Goal: Task Accomplishment & Management: Use online tool/utility

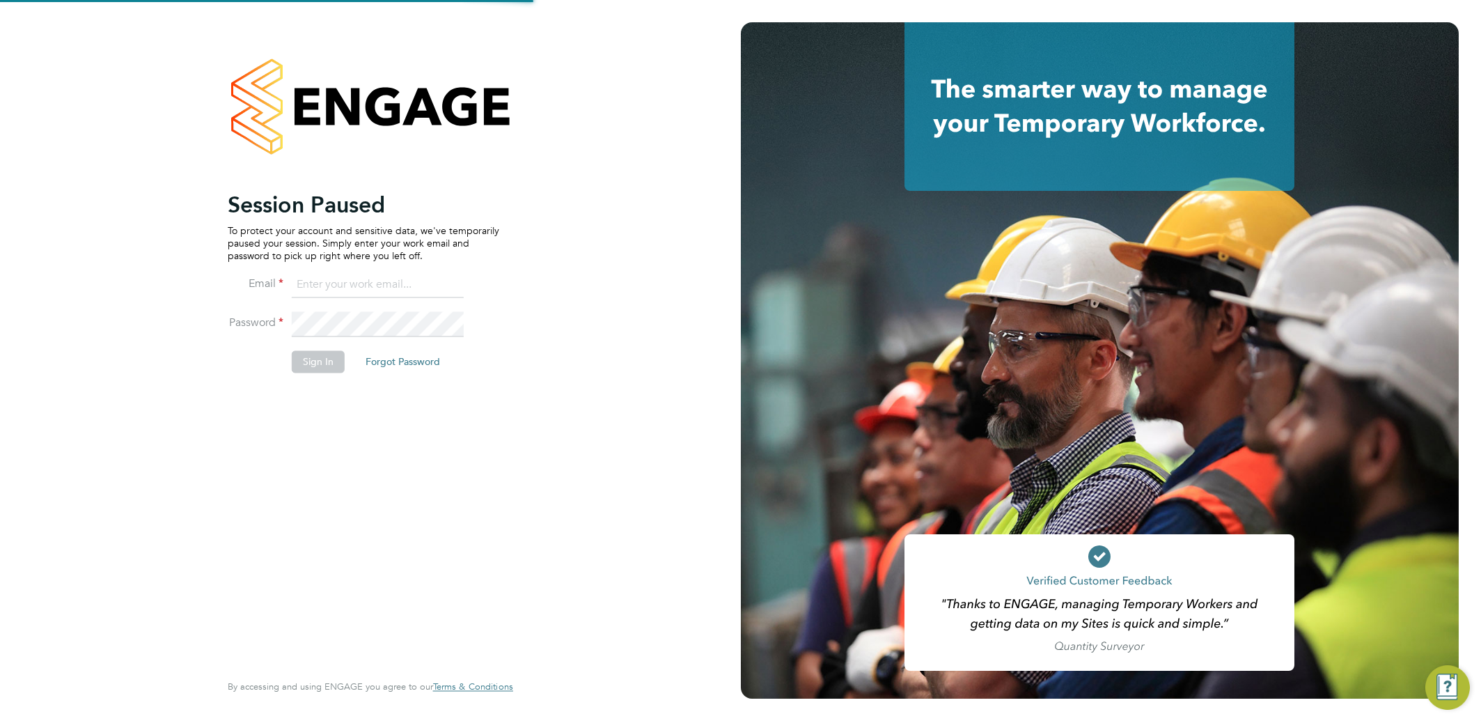
type input "alionacozacenco@frontlinerecruitment.co.uk"
click at [314, 350] on button "Sign In" at bounding box center [318, 361] width 53 height 22
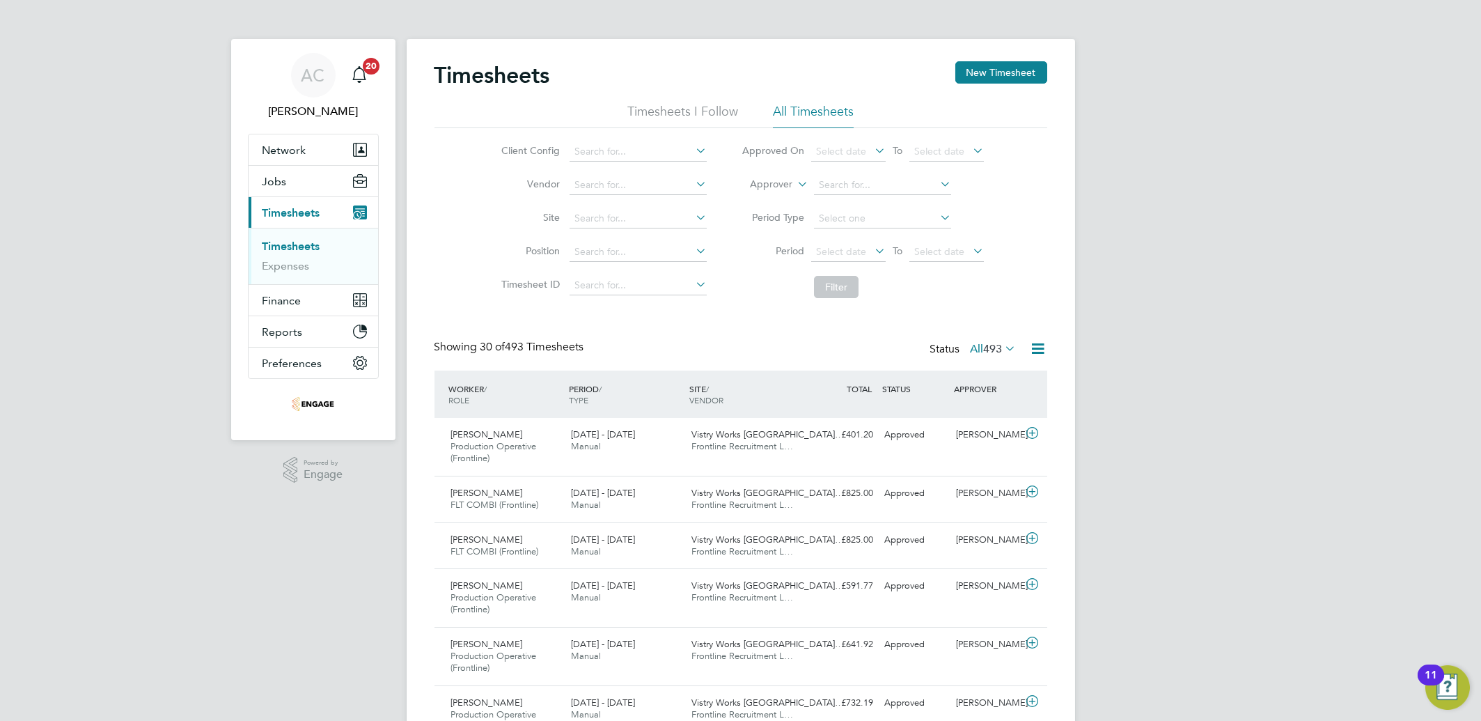
click at [872, 242] on icon at bounding box center [872, 251] width 0 height 20
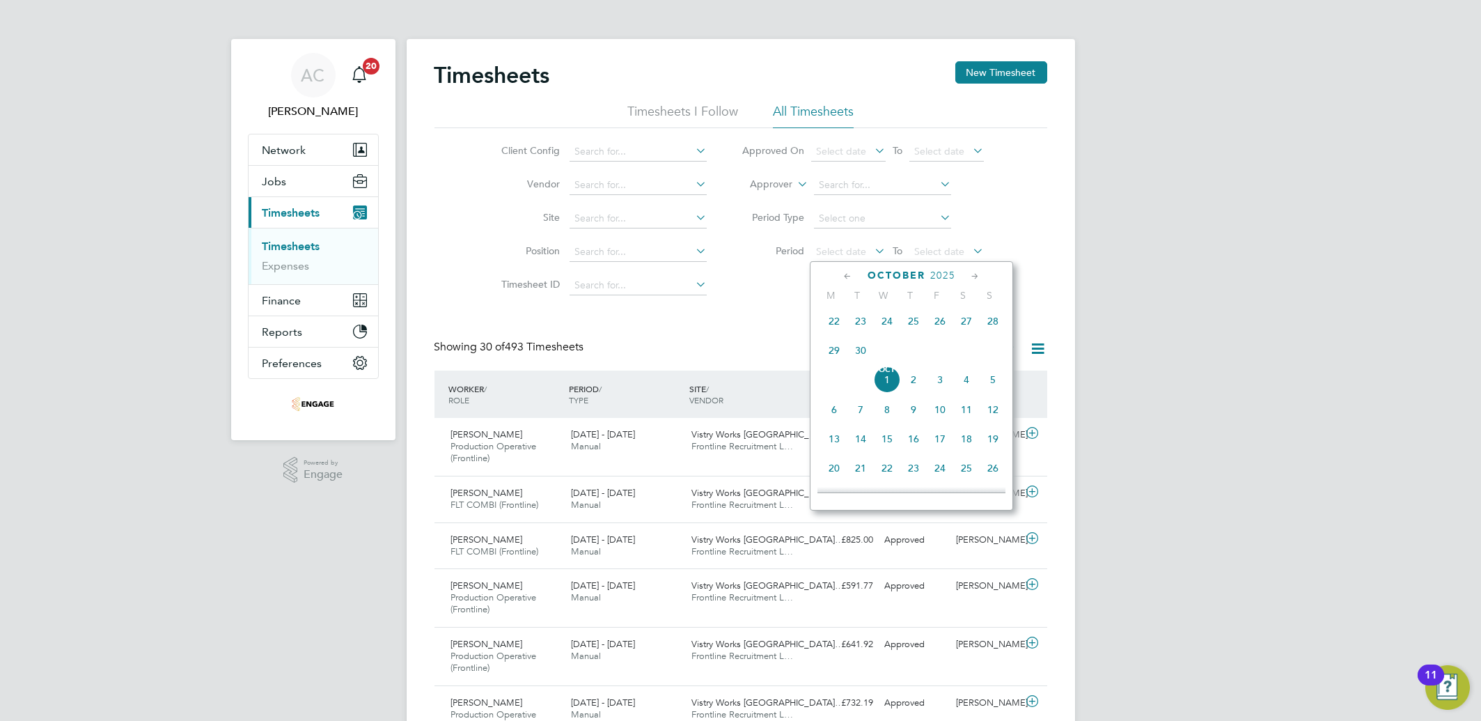
click at [833, 332] on span "22" at bounding box center [834, 321] width 26 height 26
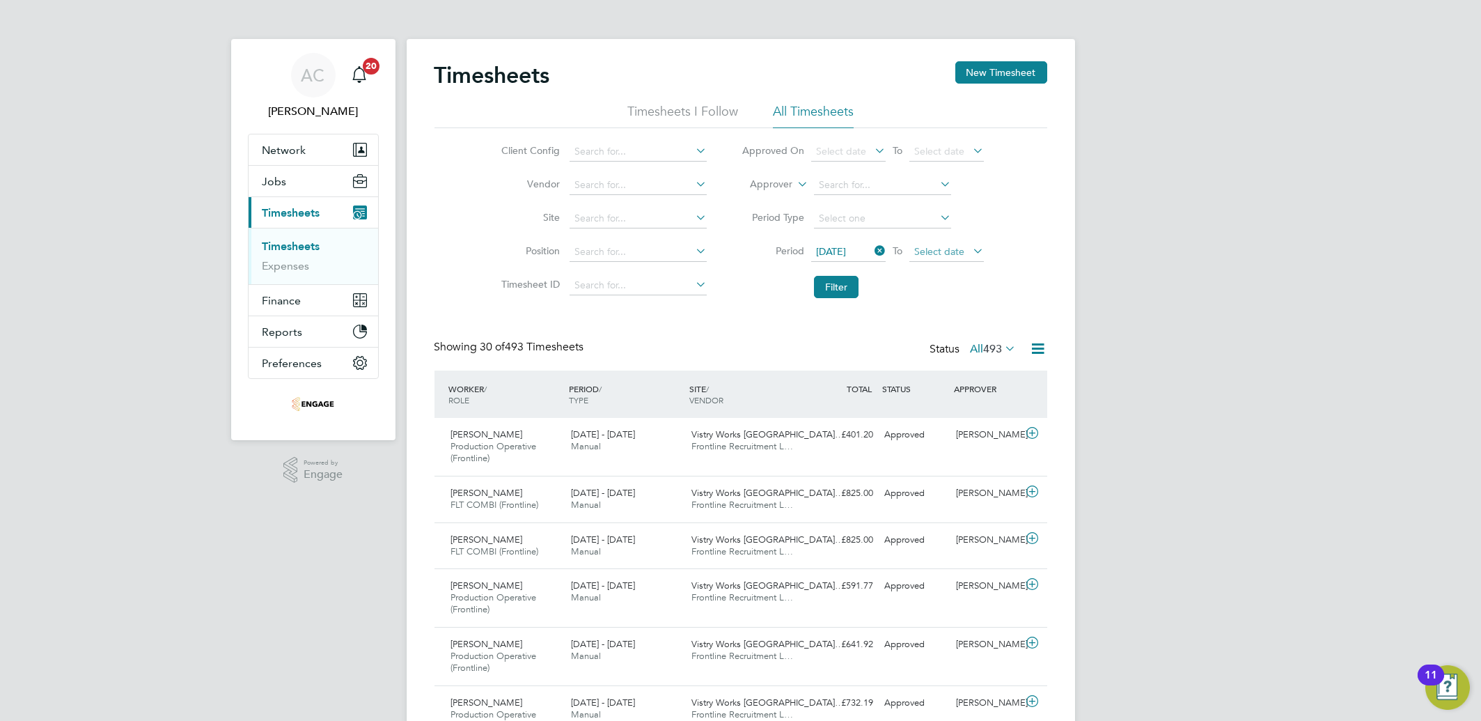
click at [949, 247] on span "Select date" at bounding box center [939, 251] width 50 height 13
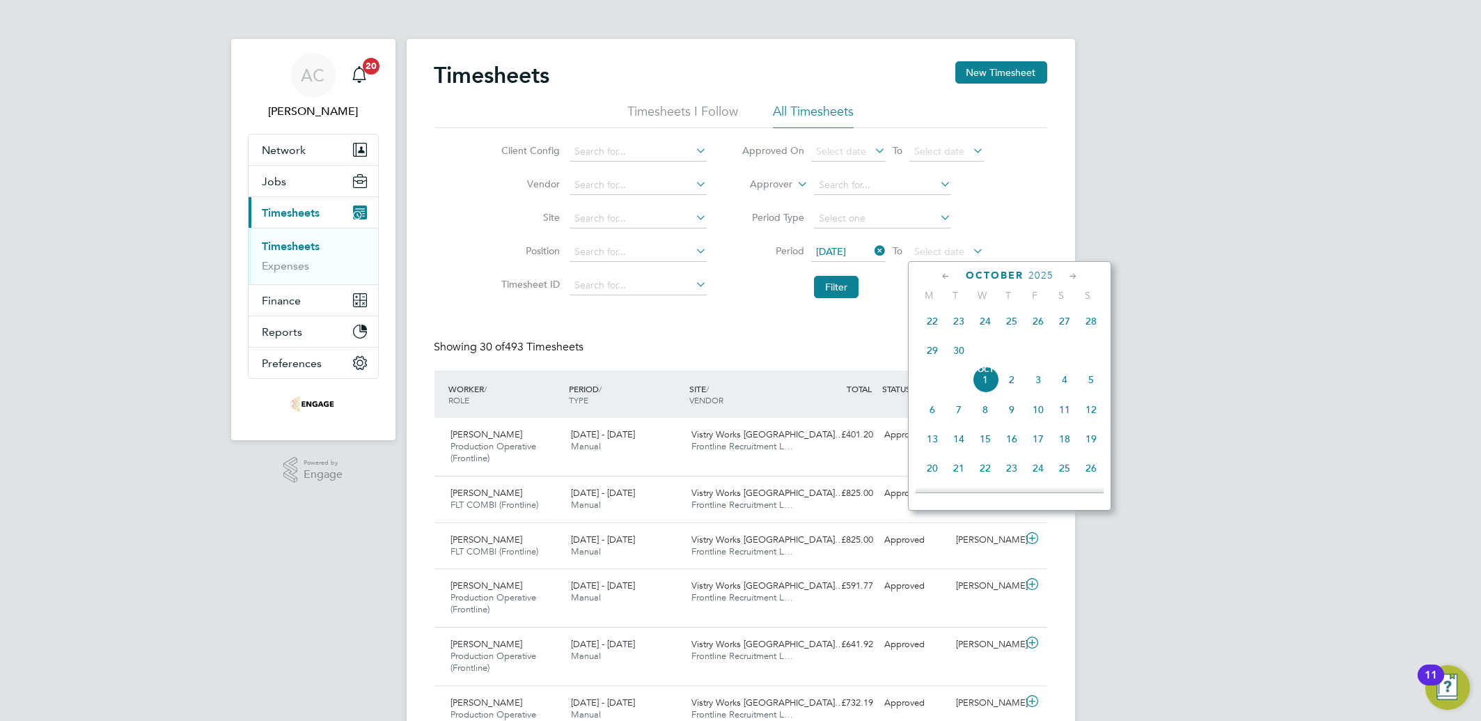
click at [1093, 325] on span "28" at bounding box center [1091, 321] width 26 height 26
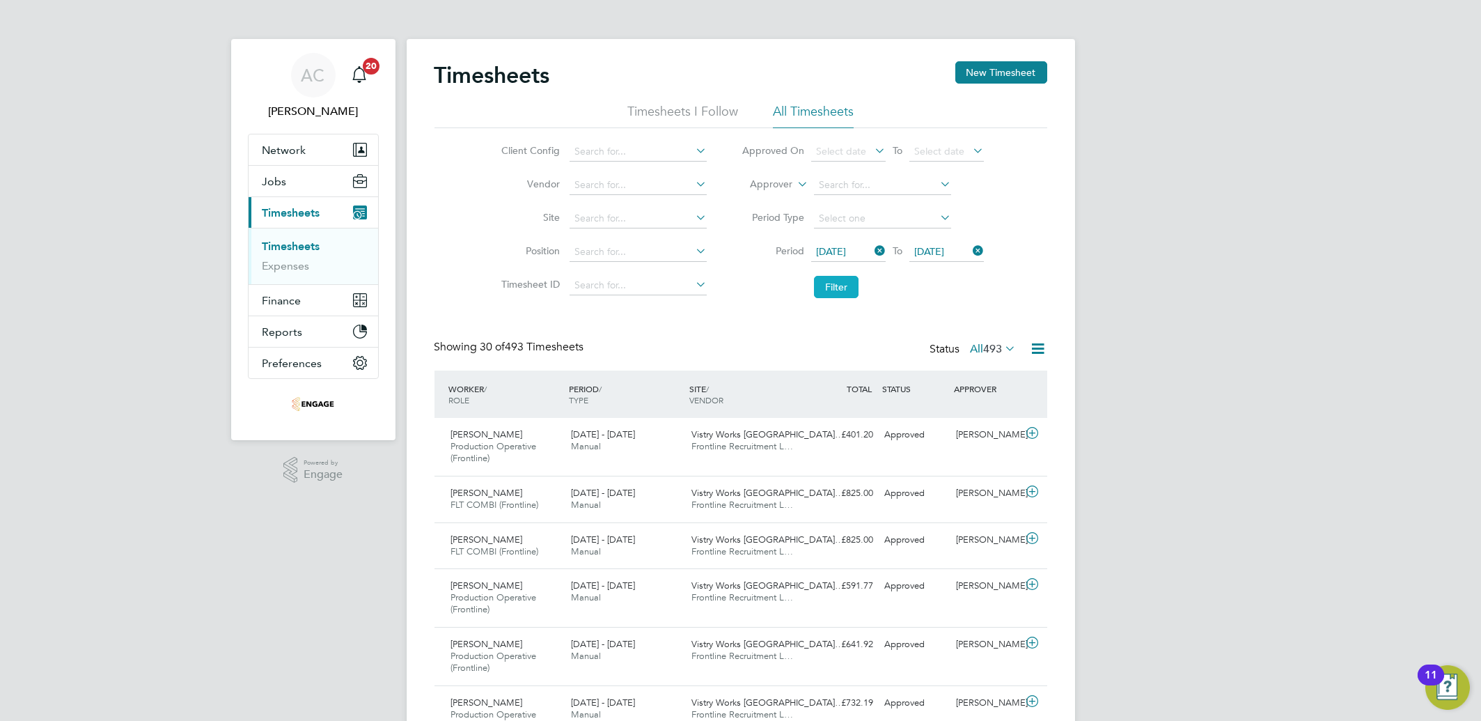
click at [837, 296] on button "Filter" at bounding box center [836, 287] width 45 height 22
click at [1024, 341] on div at bounding box center [1034, 348] width 28 height 17
click at [1030, 341] on icon at bounding box center [1038, 348] width 17 height 17
click at [1013, 373] on li "Export Timesheets" at bounding box center [951, 382] width 185 height 20
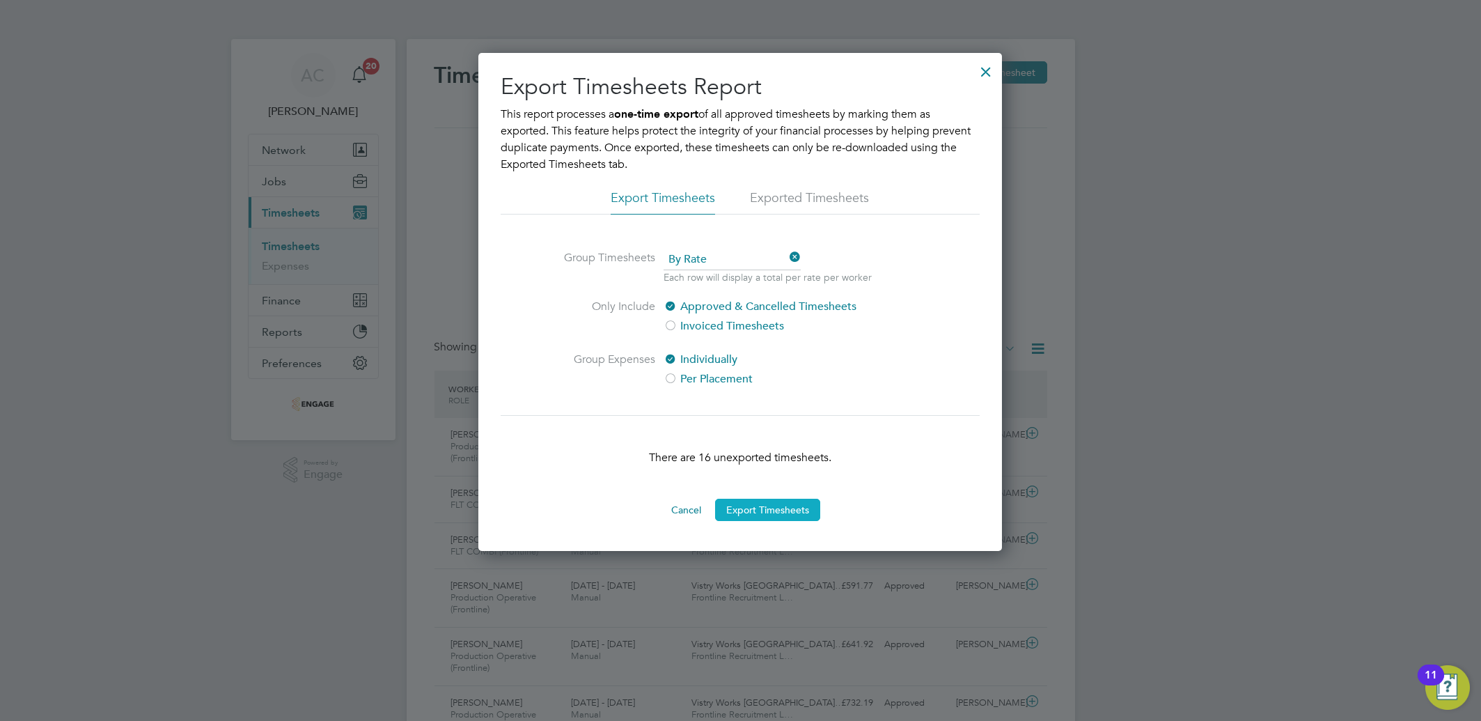
click at [754, 514] on button "Export Timesheets" at bounding box center [767, 510] width 105 height 22
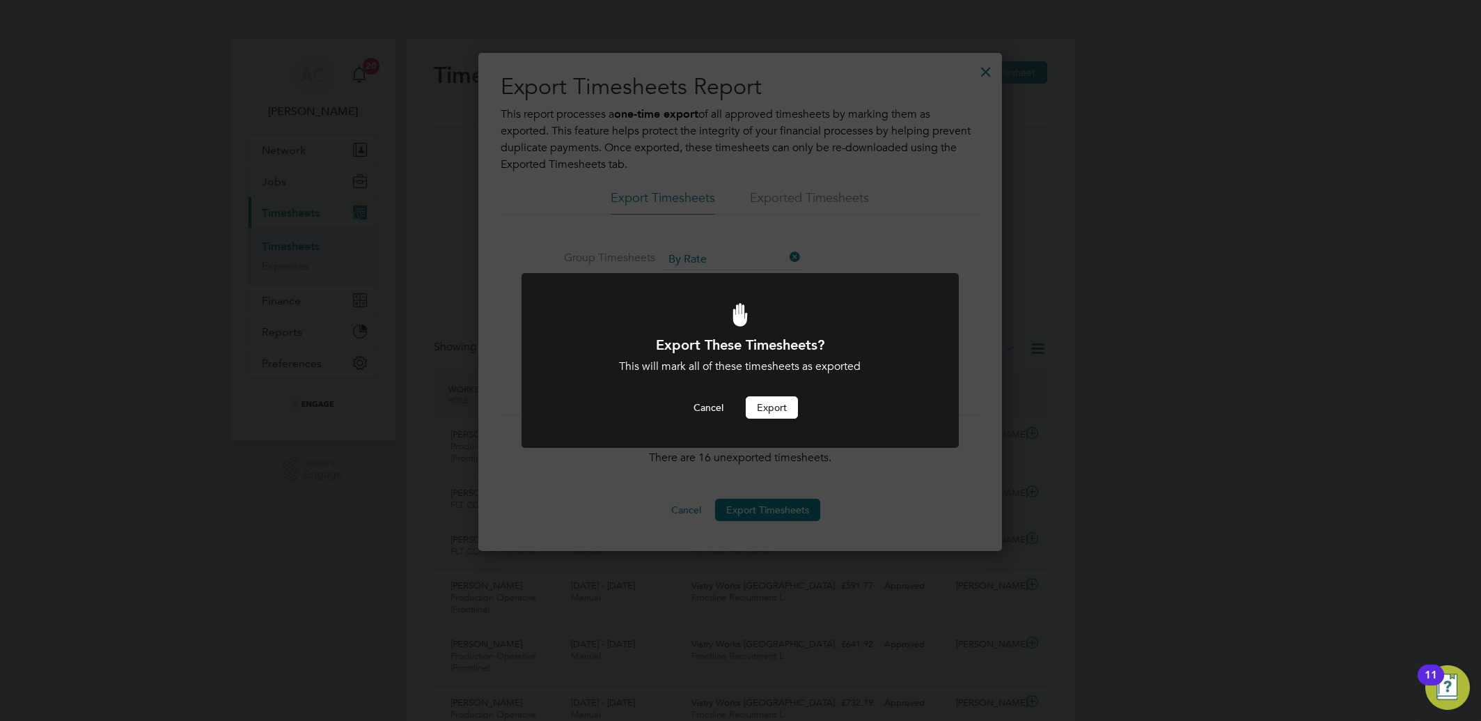
click at [782, 406] on button "Export" at bounding box center [772, 407] width 52 height 22
